Goal: Information Seeking & Learning: Learn about a topic

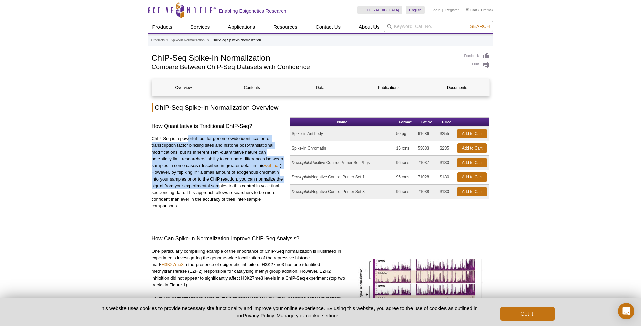
drag, startPoint x: 190, startPoint y: 141, endPoint x: 219, endPoint y: 184, distance: 51.1
click at [219, 184] on p "ChIP-Seq is a powerful tool for genome-wide identification of transcription fac…" at bounding box center [218, 172] width 133 height 74
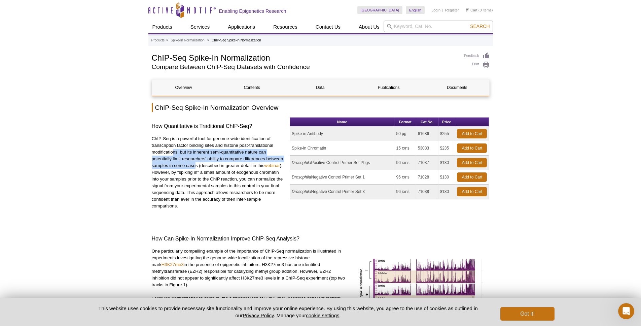
drag, startPoint x: 172, startPoint y: 151, endPoint x: 196, endPoint y: 166, distance: 28.4
click at [196, 166] on p "ChIP-Seq is a powerful tool for genome-wide identification of transcription fac…" at bounding box center [218, 172] width 133 height 74
click at [195, 166] on p "ChIP-Seq is a powerful tool for genome-wide identification of transcription fac…" at bounding box center [218, 172] width 133 height 74
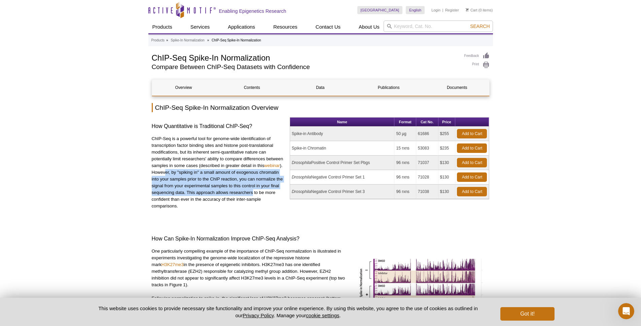
drag, startPoint x: 165, startPoint y: 172, endPoint x: 251, endPoint y: 191, distance: 87.8
click at [252, 191] on p "ChIP-Seq is a powerful tool for genome-wide identification of transcription fac…" at bounding box center [218, 172] width 133 height 74
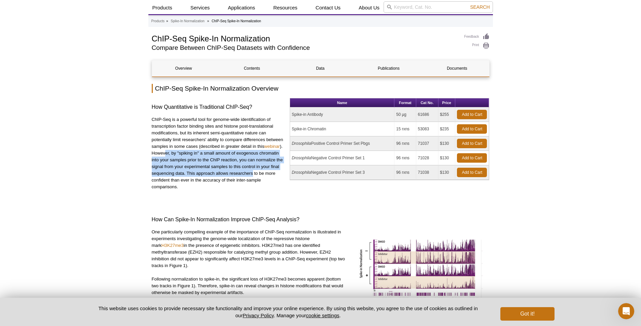
scroll to position [21, 0]
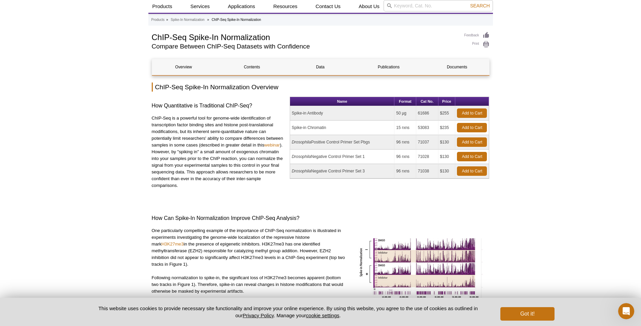
click at [246, 179] on p "ChIP-Seq is a powerful tool for genome-wide identification of transcription fac…" at bounding box center [218, 152] width 133 height 74
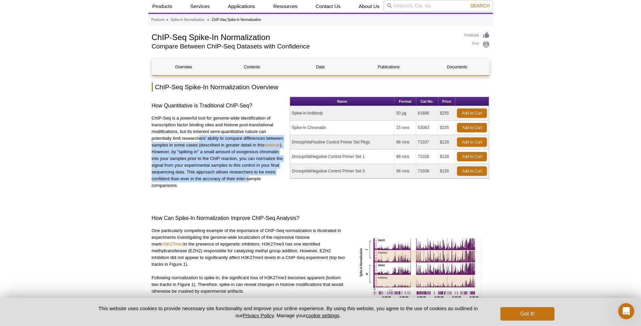
drag, startPoint x: 249, startPoint y: 179, endPoint x: 200, endPoint y: 141, distance: 62.3
click at [200, 141] on p "ChIP-Seq is a powerful tool for genome-wide identification of transcription fac…" at bounding box center [218, 152] width 133 height 74
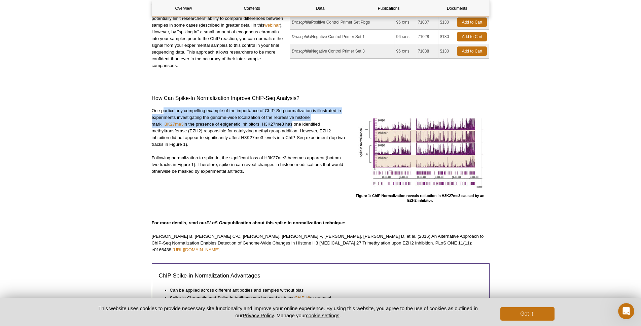
drag, startPoint x: 163, startPoint y: 111, endPoint x: 281, endPoint y: 123, distance: 118.0
click at [281, 123] on p "One particularly compelling example of the importance of ChIP-Seq normalization…" at bounding box center [249, 127] width 194 height 40
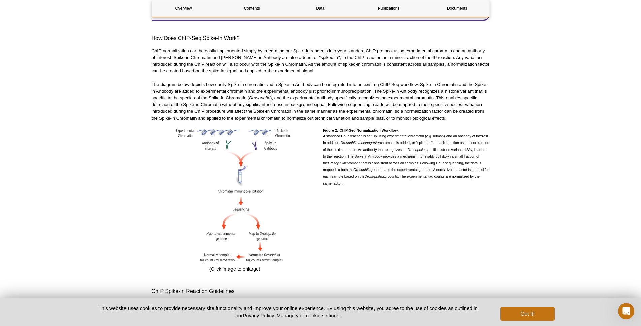
scroll to position [349, 0]
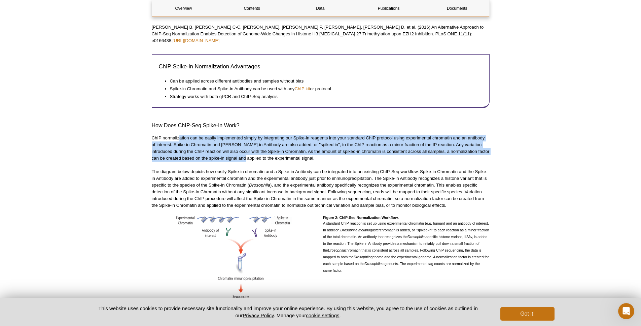
drag, startPoint x: 199, startPoint y: 134, endPoint x: 246, endPoint y: 153, distance: 51.4
click at [246, 153] on p "ChIP normalization can be easily implemented simply by integrating our Spike-in…" at bounding box center [321, 148] width 338 height 27
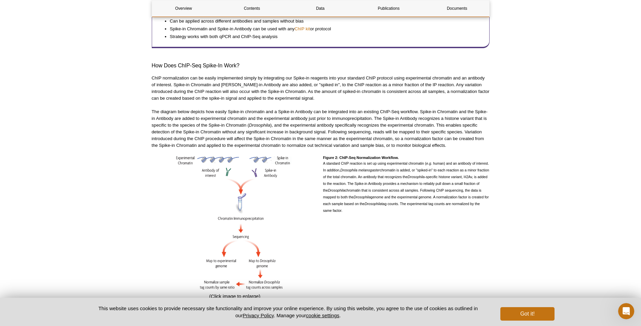
scroll to position [403, 0]
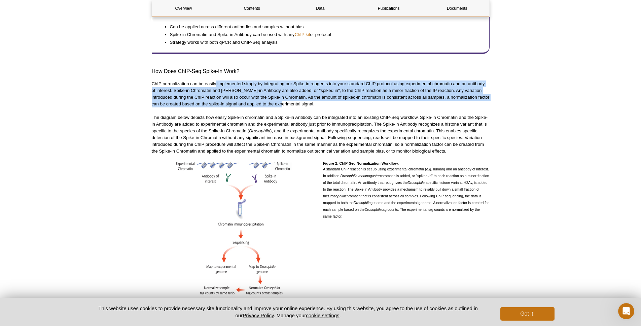
drag, startPoint x: 284, startPoint y: 99, endPoint x: 215, endPoint y: 79, distance: 72.0
click at [215, 80] on p "ChIP normalization can be easily implemented simply by integrating our Spike-in…" at bounding box center [321, 93] width 338 height 27
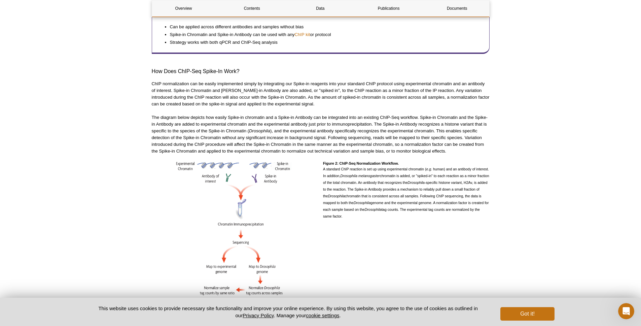
click at [187, 114] on p "The diagram below depicts how easily Spike-in chromatin and a Spike-in Antibody…" at bounding box center [321, 134] width 338 height 40
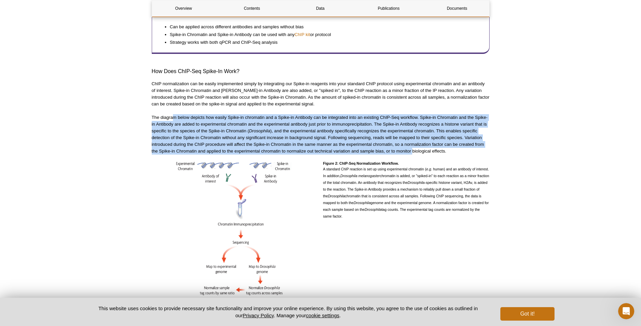
drag, startPoint x: 173, startPoint y: 111, endPoint x: 413, endPoint y: 142, distance: 241.5
click at [413, 142] on p "The diagram below depicts how easily Spike-in chromatin and a Spike-in Antibody…" at bounding box center [321, 134] width 338 height 40
click at [164, 125] on p "The diagram below depicts how easily Spike-in chromatin and a Spike-in Antibody…" at bounding box center [321, 134] width 338 height 40
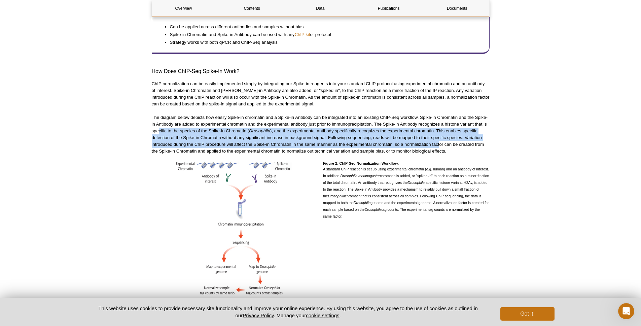
drag, startPoint x: 159, startPoint y: 125, endPoint x: 437, endPoint y: 141, distance: 277.7
click at [439, 141] on p "The diagram below depicts how easily Spike-in chromatin and a Spike-in Antibody…" at bounding box center [321, 134] width 338 height 40
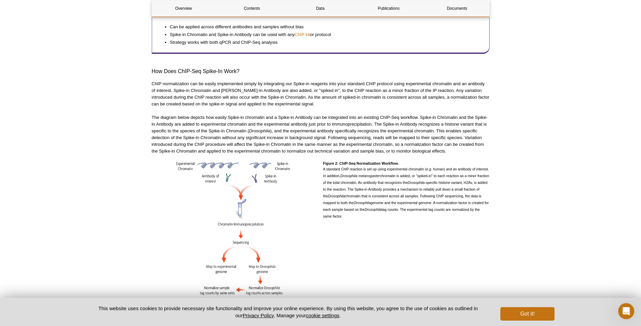
click at [431, 144] on p "The diagram below depicts how easily Spike-in chromatin and a Spike-in Antibody…" at bounding box center [321, 134] width 338 height 40
drag, startPoint x: 162, startPoint y: 76, endPoint x: 237, endPoint y: 80, distance: 74.8
click at [239, 80] on p "ChIP normalization can be easily implemented simply by integrating our Spike-in…" at bounding box center [321, 93] width 338 height 27
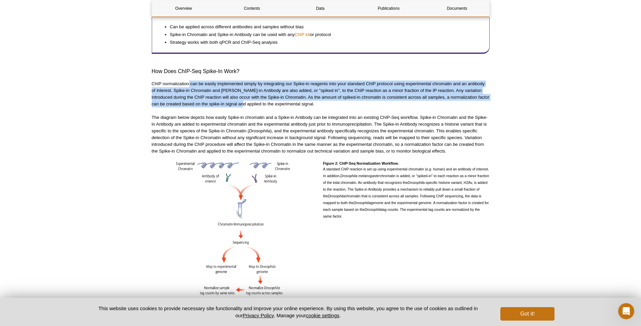
drag, startPoint x: 188, startPoint y: 77, endPoint x: 245, endPoint y: 95, distance: 59.2
click at [245, 95] on p "ChIP normalization can be easily implemented simply by integrating our Spike-in…" at bounding box center [321, 93] width 338 height 27
click at [245, 96] on p "ChIP normalization can be easily implemented simply by integrating our Spike-in…" at bounding box center [321, 93] width 338 height 27
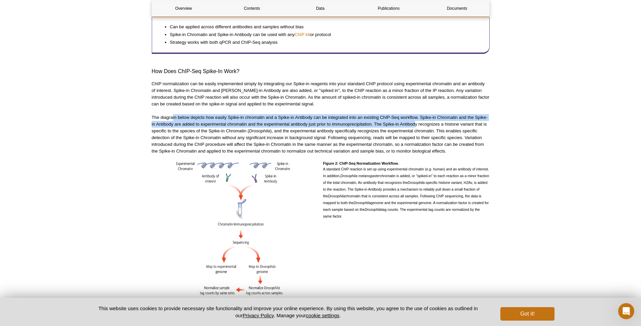
drag, startPoint x: 172, startPoint y: 111, endPoint x: 416, endPoint y: 117, distance: 244.0
click at [416, 117] on p "The diagram below depicts how easily Spike-in chromatin and a Spike-in Antibody…" at bounding box center [321, 134] width 338 height 40
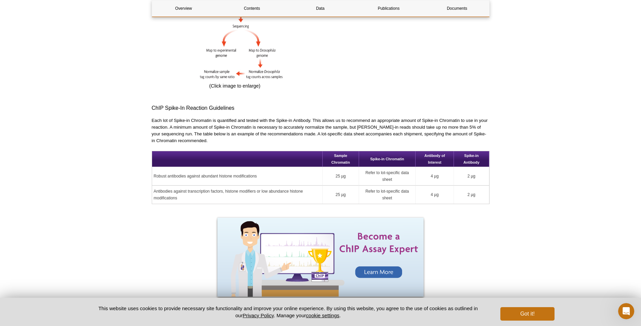
scroll to position [620, 0]
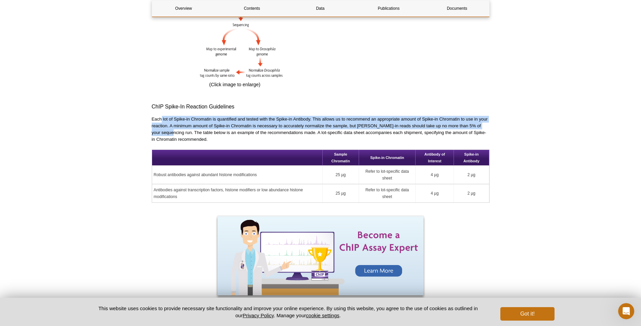
drag, startPoint x: 163, startPoint y: 113, endPoint x: 180, endPoint y: 129, distance: 24.0
click at [180, 129] on p "Each lot of Spike-in Chromatin is quantified and tested with the Spike-in Antib…" at bounding box center [321, 129] width 338 height 27
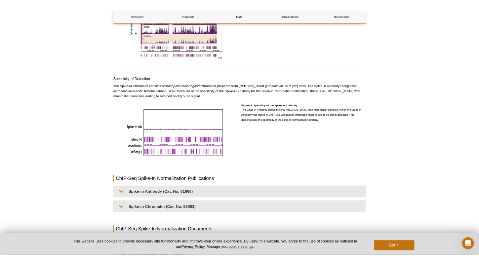
scroll to position [1182, 0]
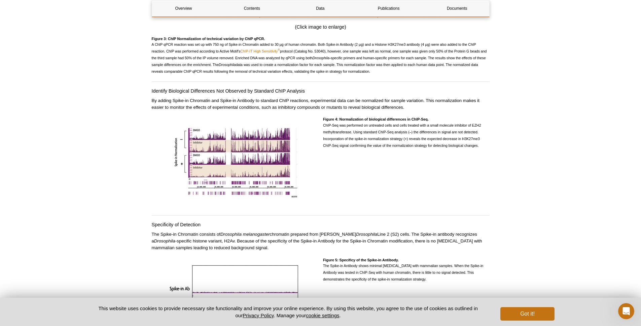
drag, startPoint x: 235, startPoint y: 93, endPoint x: 262, endPoint y: 97, distance: 27.3
click at [262, 97] on p "By adding Spike-in Chromatin and Spike-in Antibody to standard ChIP reactions, …" at bounding box center [321, 103] width 338 height 13
